Goal: Use online tool/utility: Use online tool/utility

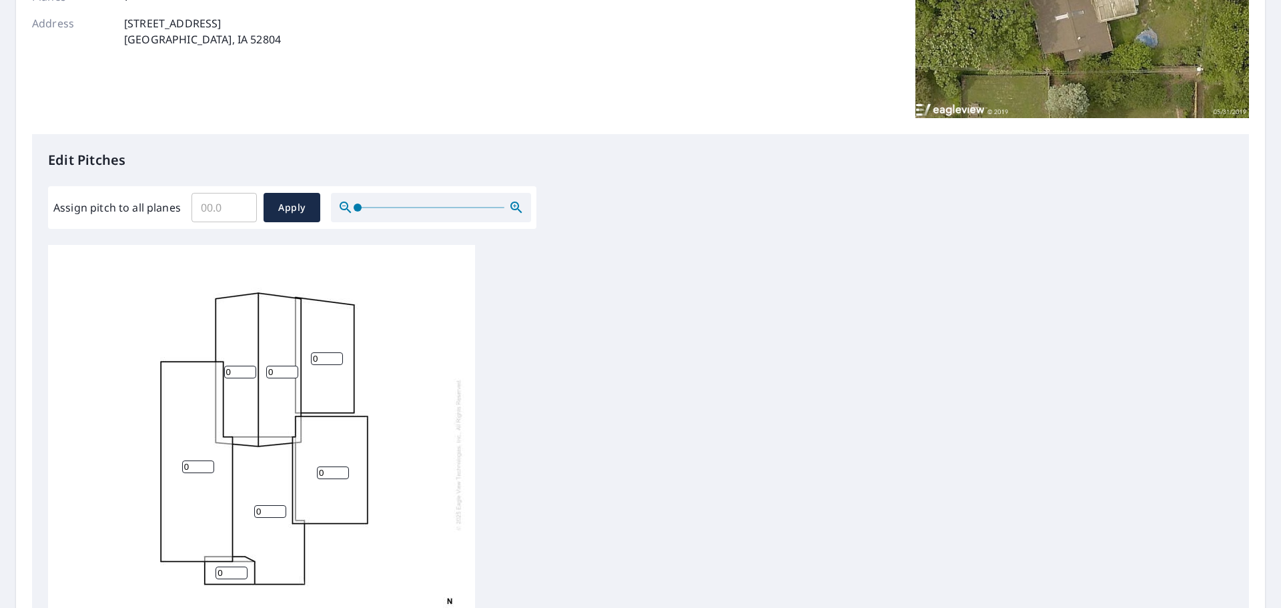
scroll to position [334, 0]
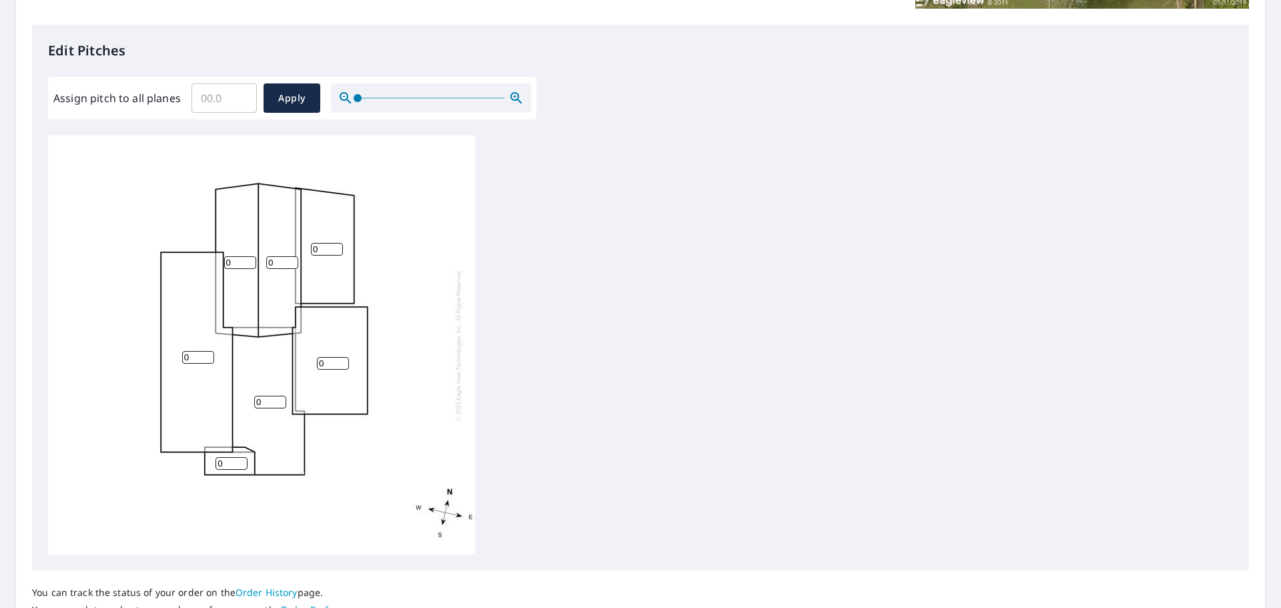
click at [230, 265] on input "0" at bounding box center [240, 262] width 32 height 13
type input "5"
click at [275, 260] on input "0" at bounding box center [282, 262] width 32 height 13
type input "0"
type input "5"
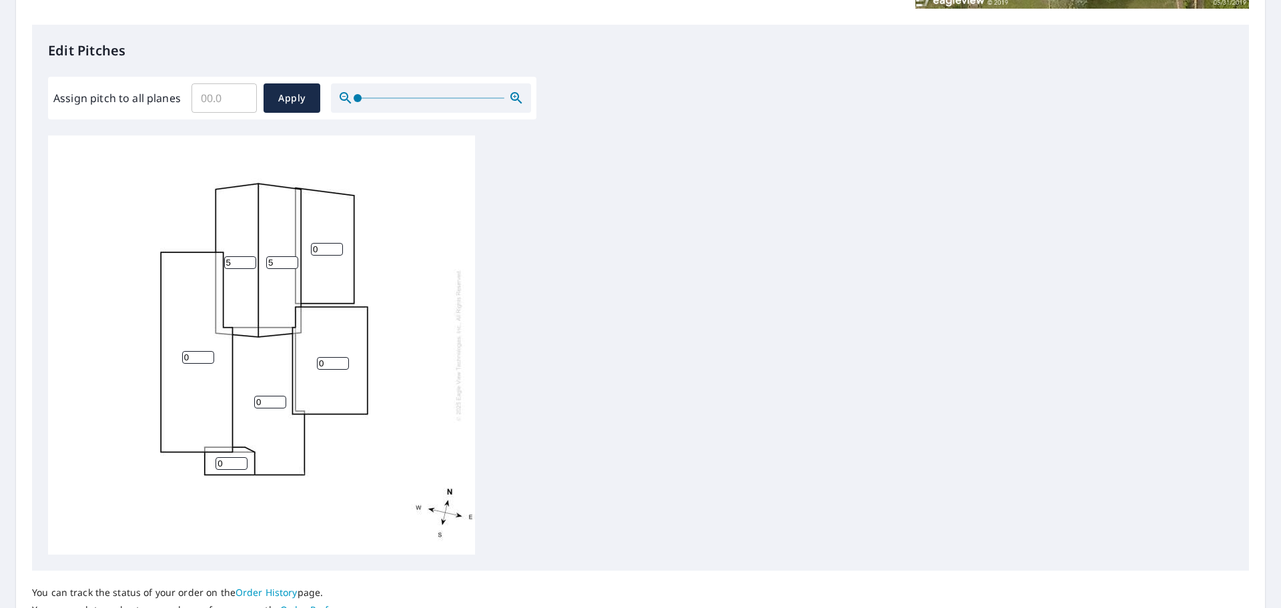
click at [322, 244] on input "0" at bounding box center [327, 249] width 32 height 13
type input "5"
type input "1"
click at [208, 355] on input "1" at bounding box center [198, 357] width 32 height 13
type input "5"
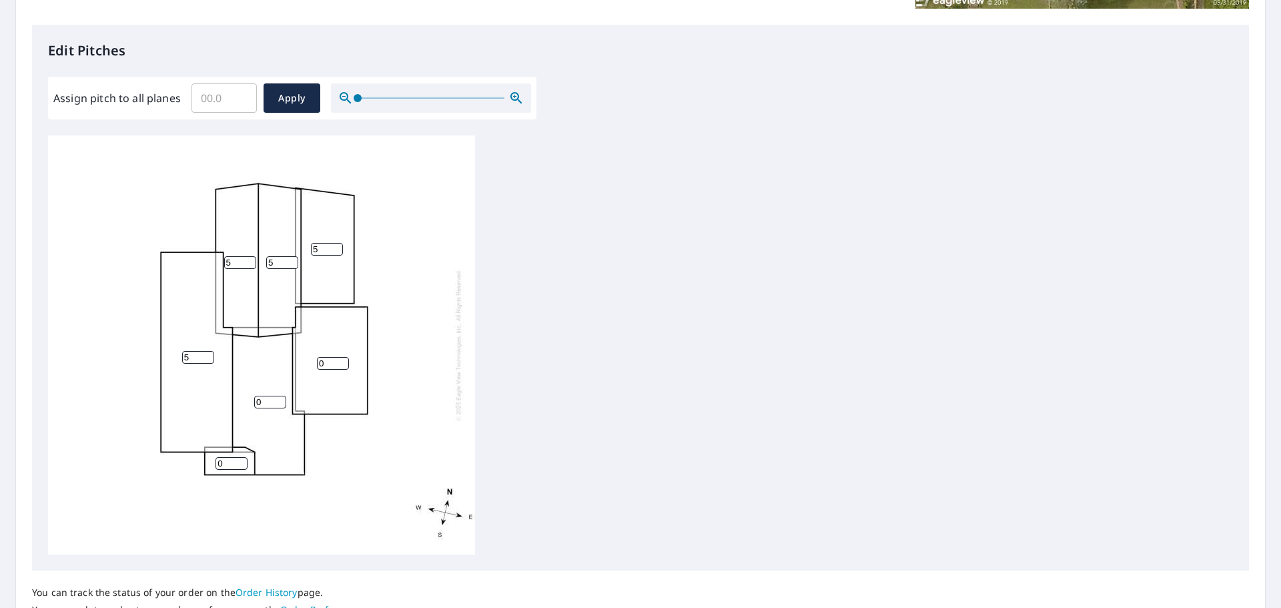
click at [260, 403] on input "0" at bounding box center [270, 402] width 32 height 13
type input "5"
click at [225, 467] on input "0" at bounding box center [231, 463] width 32 height 13
type input "5"
click at [296, 95] on span "Apply" at bounding box center [291, 98] width 35 height 17
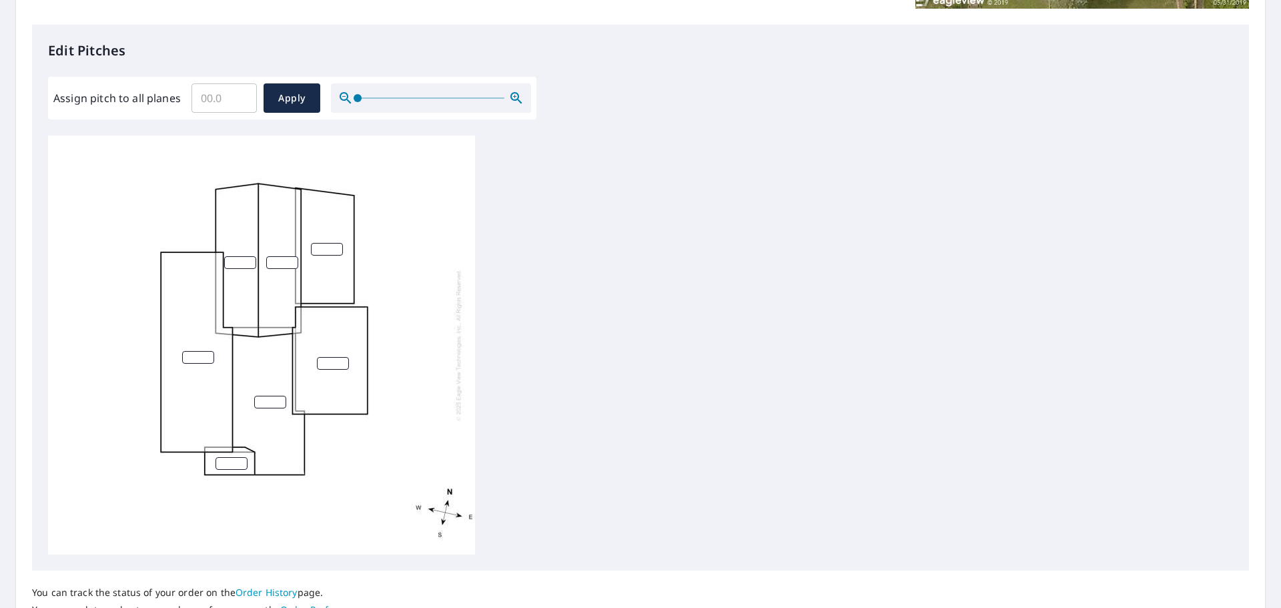
scroll to position [13, 0]
click at [222, 454] on input "number" at bounding box center [231, 460] width 32 height 13
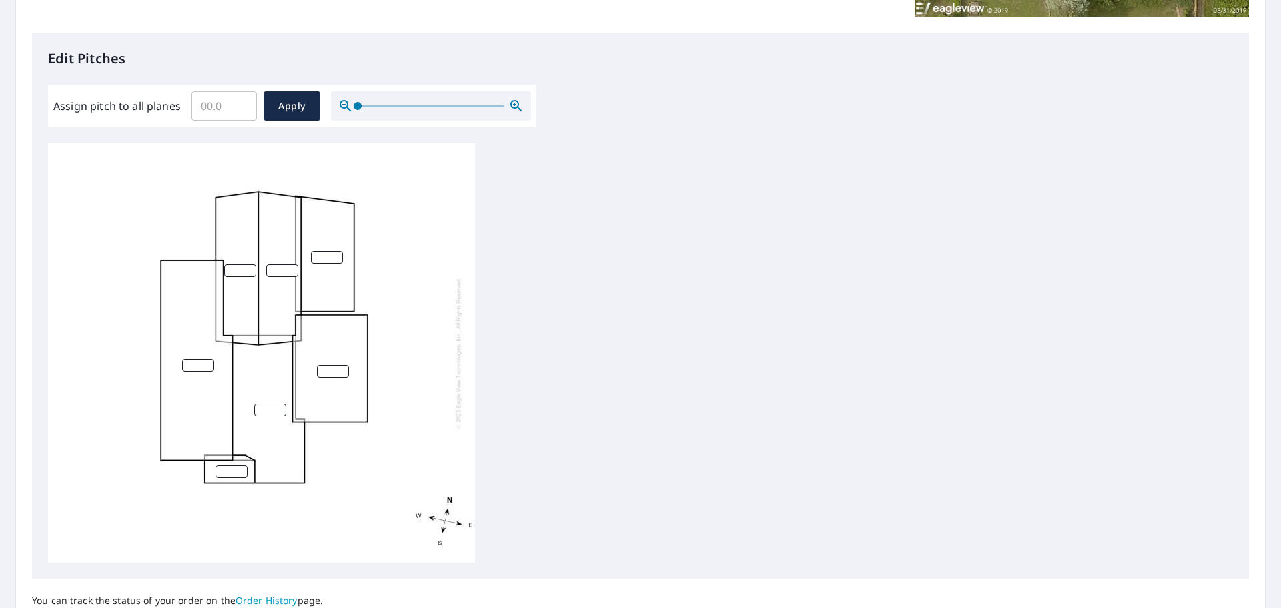
scroll to position [314, 0]
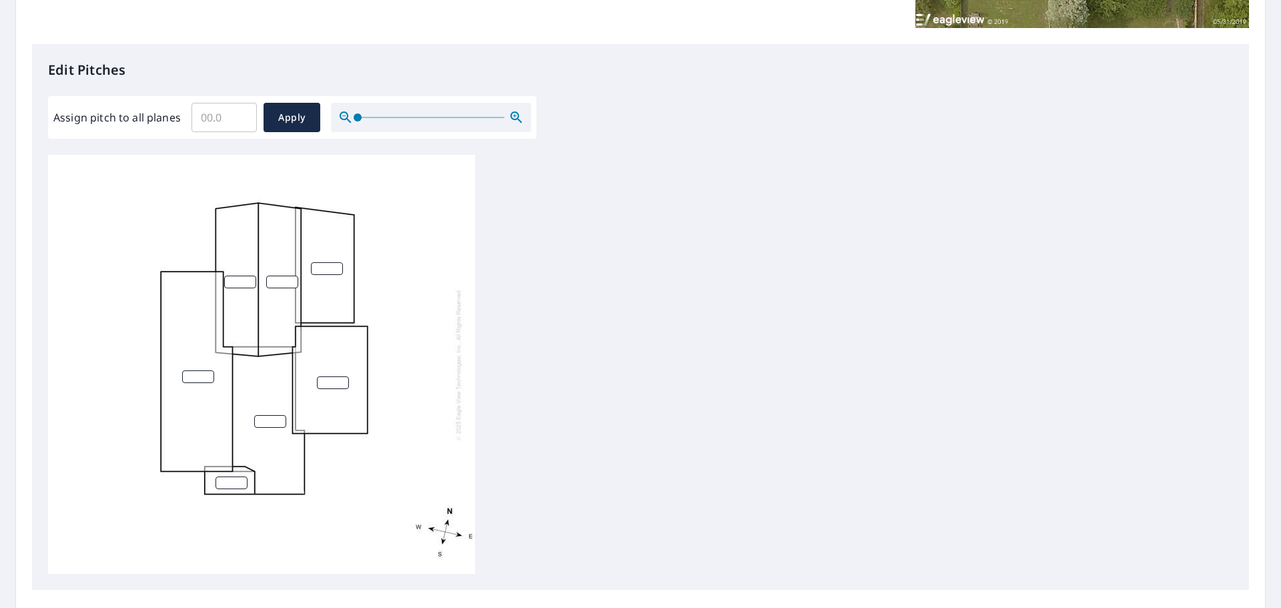
click at [232, 285] on input "number" at bounding box center [240, 282] width 32 height 13
type input "5"
click at [279, 282] on input "number" at bounding box center [282, 282] width 32 height 13
type input "5"
click at [318, 267] on input "number" at bounding box center [327, 268] width 32 height 13
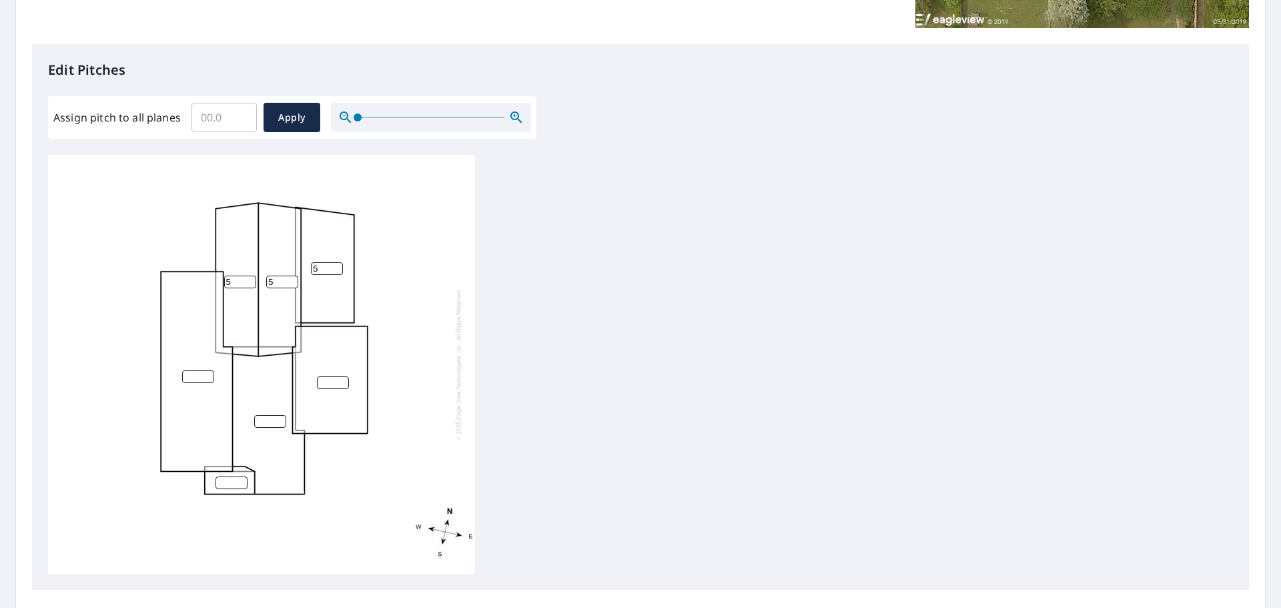
type input "5"
click at [185, 374] on input "number" at bounding box center [198, 376] width 32 height 13
type input "5"
click at [263, 419] on input "number" at bounding box center [270, 421] width 32 height 13
type input "5"
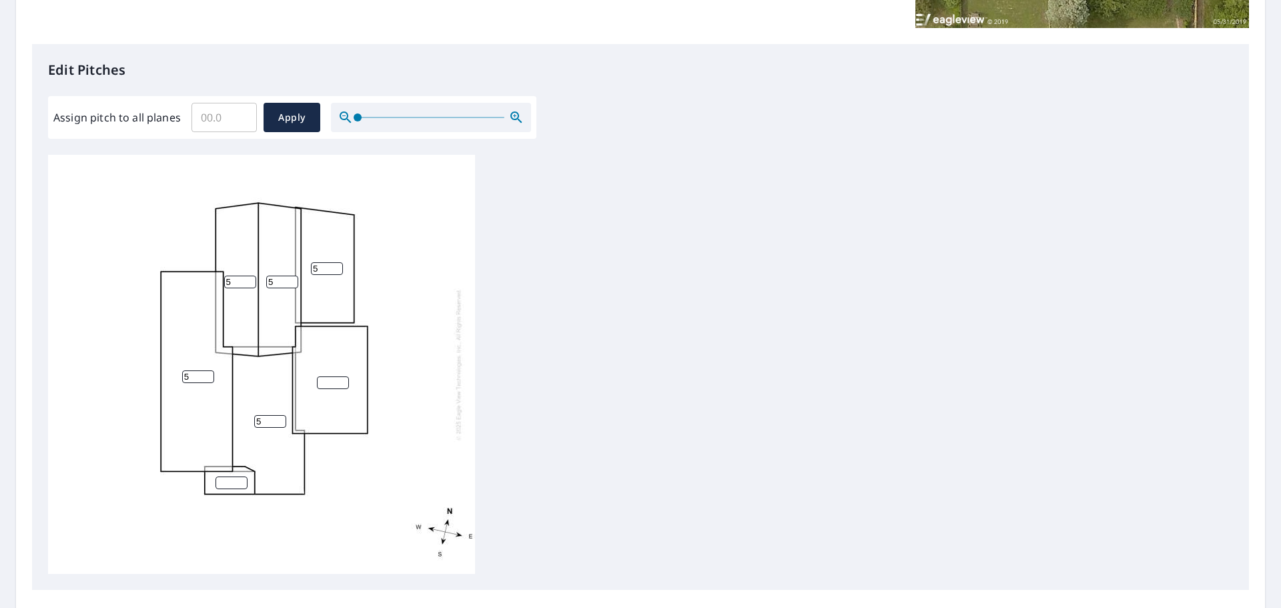
click at [331, 385] on input "number" at bounding box center [333, 382] width 32 height 13
type input "0"
click at [230, 477] on input "number" at bounding box center [231, 482] width 32 height 13
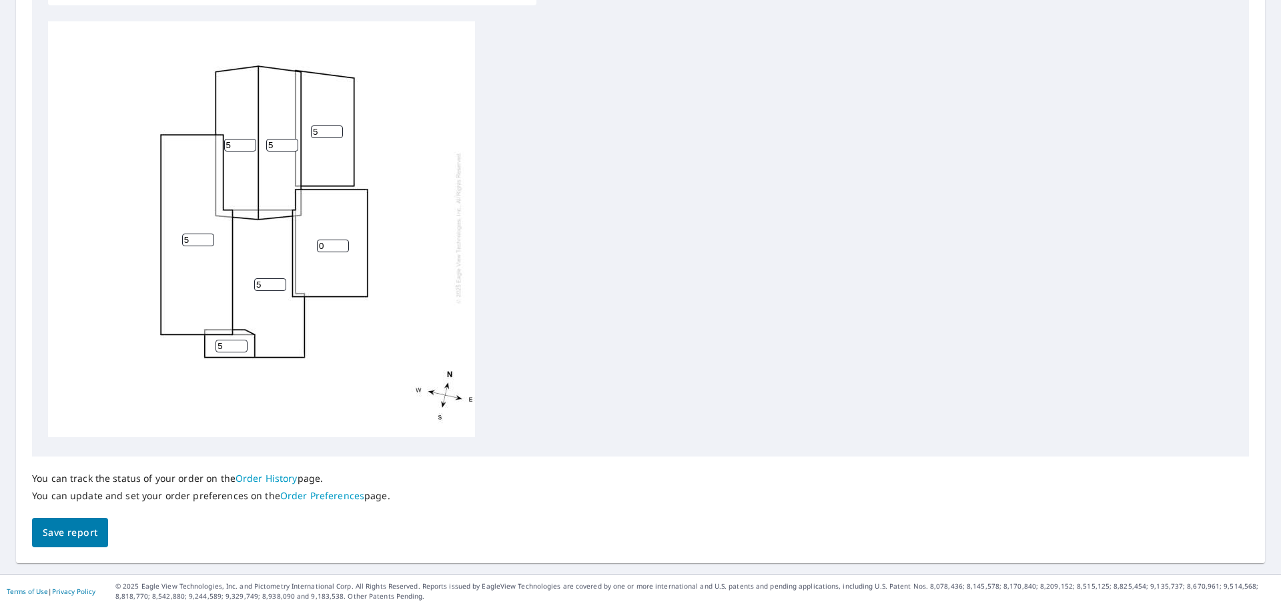
type input "5"
click at [63, 526] on span "Save report" at bounding box center [70, 532] width 55 height 17
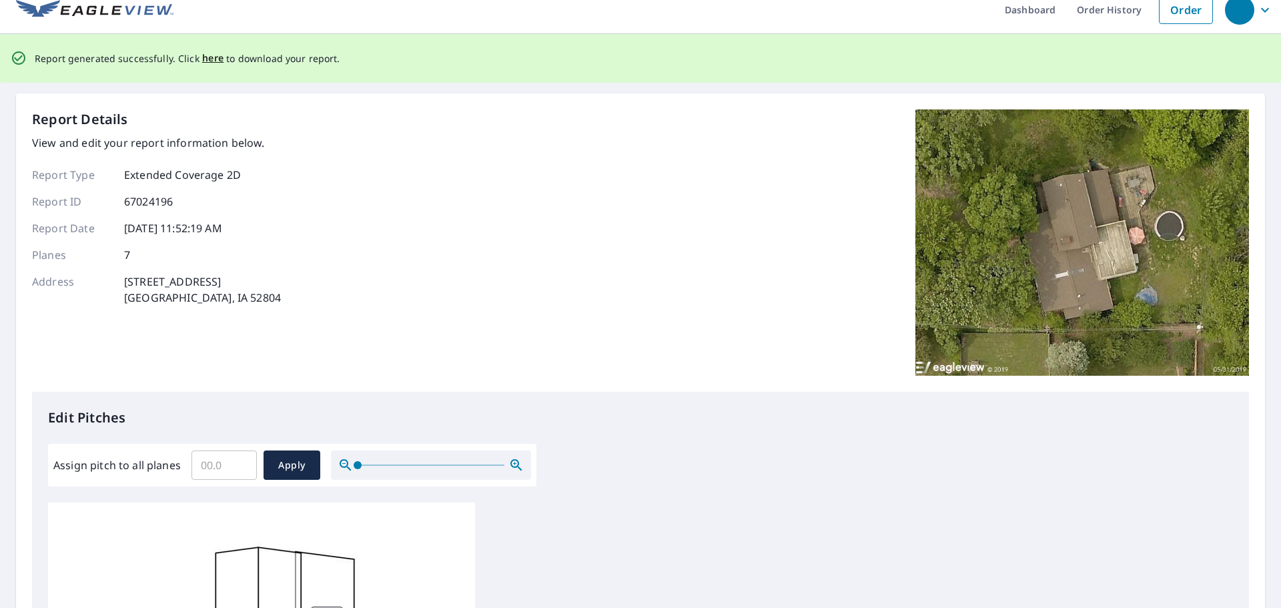
scroll to position [0, 0]
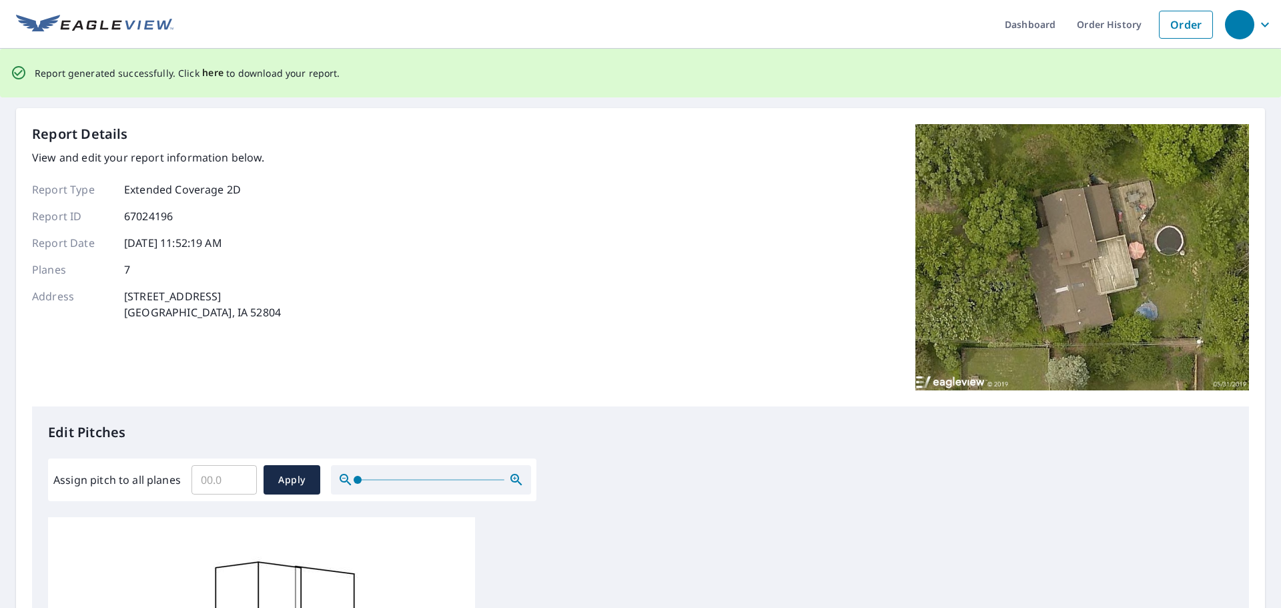
click at [207, 71] on span "here" at bounding box center [213, 73] width 22 height 17
